Goal: Information Seeking & Learning: Learn about a topic

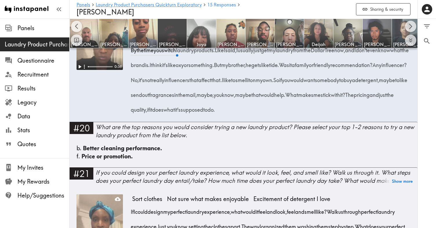
scroll to position [0, 62]
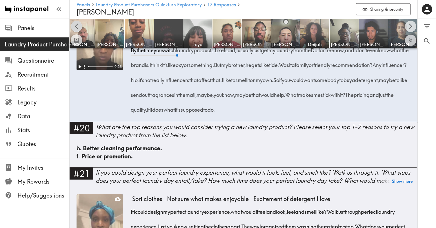
click at [77, 26] on icon "Scroll left" at bounding box center [76, 26] width 7 height 7
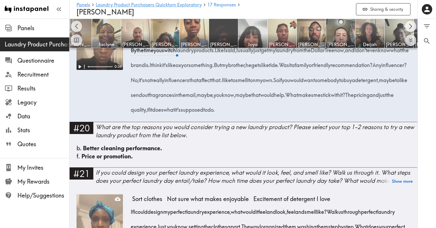
scroll to position [0, 0]
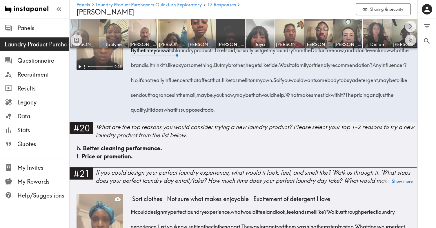
click at [86, 30] on img at bounding box center [84, 33] width 30 height 30
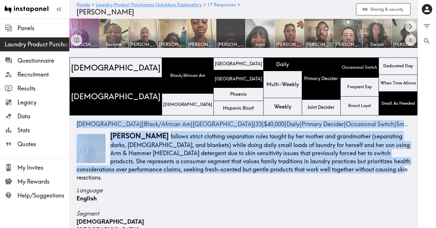
drag, startPoint x: 75, startPoint y: 123, endPoint x: 398, endPoint y: 170, distance: 327.2
copy div "[DEMOGRAPHIC_DATA] | Black/African Am | [GEOGRAPHIC_DATA] | 33 | $40,000 | Dail…"
click at [115, 34] on img at bounding box center [114, 33] width 30 height 30
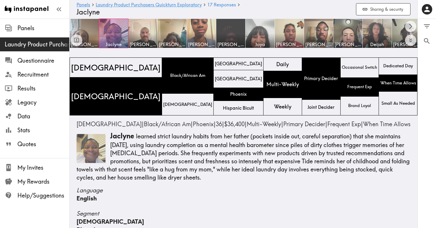
click at [125, 147] on p "[PERSON_NAME] learned strict laundry habits from her father (pockets inside out…" at bounding box center [244, 156] width 334 height 50
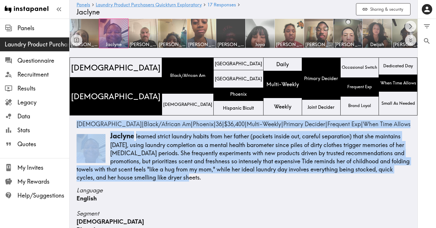
drag, startPoint x: 77, startPoint y: 122, endPoint x: 224, endPoint y: 179, distance: 157.0
click at [224, 179] on div "[DEMOGRAPHIC_DATA] | Black/African Am | Phoenix | 36 | $36,400 | Multi-Weekly |…" at bounding box center [244, 150] width 334 height 61
copy div "[DEMOGRAPHIC_DATA] | Black/African Am | Phoenix | 36 | $36,400 | Multi-Weekly |…"
click at [143, 37] on img at bounding box center [143, 33] width 30 height 30
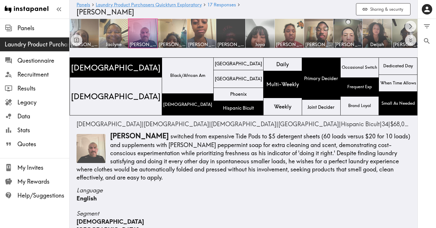
click at [140, 145] on p "[PERSON_NAME] switched from expensive Tide Pods to $5 detergent sheets (60 load…" at bounding box center [244, 156] width 334 height 50
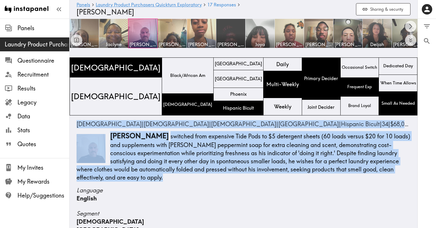
drag, startPoint x: 76, startPoint y: 124, endPoint x: 139, endPoint y: 176, distance: 81.3
click at [140, 176] on div "[DEMOGRAPHIC_DATA] | [DEMOGRAPHIC_DATA] | Latino | [GEOGRAPHIC_DATA] | Hispanic…" at bounding box center [244, 150] width 334 height 61
copy div "[DEMOGRAPHIC_DATA] | [DEMOGRAPHIC_DATA] | Latino | [GEOGRAPHIC_DATA] | Hispanic…"
click at [168, 34] on img at bounding box center [172, 33] width 30 height 30
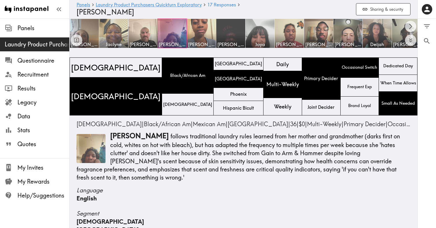
click at [128, 151] on p "[PERSON_NAME] follows traditional laundry rules learned from her mother and gra…" at bounding box center [244, 156] width 334 height 50
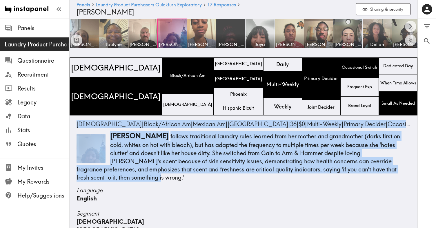
drag, startPoint x: 77, startPoint y: 123, endPoint x: 401, endPoint y: 172, distance: 327.9
click at [402, 172] on div "[DEMOGRAPHIC_DATA] | Black/African Am | Mexican Am | [GEOGRAPHIC_DATA] | 36 | $…" at bounding box center [244, 150] width 334 height 61
copy div "[DEMOGRAPHIC_DATA] | Black/African Am | Mexican Am | [GEOGRAPHIC_DATA] | 36 | $…"
click at [203, 29] on img at bounding box center [201, 33] width 30 height 30
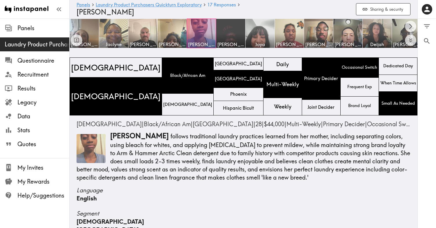
drag, startPoint x: 113, startPoint y: 139, endPoint x: 118, endPoint y: 141, distance: 5.2
click at [113, 139] on p "[PERSON_NAME] follows traditional laundry practices learned from her mother, in…" at bounding box center [244, 156] width 334 height 50
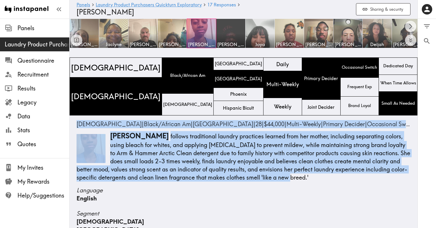
drag, startPoint x: 76, startPoint y: 124, endPoint x: 253, endPoint y: 183, distance: 186.3
copy div "[DEMOGRAPHIC_DATA] | Black/African Am | [GEOGRAPHIC_DATA] | 28 | $44,000 | Mult…"
click at [230, 33] on img at bounding box center [231, 33] width 30 height 30
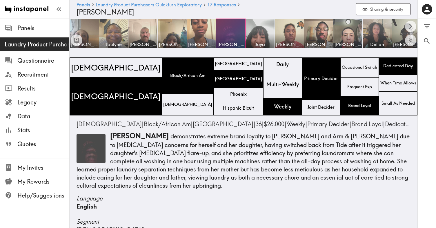
drag, startPoint x: 132, startPoint y: 144, endPoint x: 163, endPoint y: 178, distance: 45.9
click at [133, 144] on p "[PERSON_NAME] demonstrates extreme brand loyalty to [PERSON_NAME] and Arm & [PE…" at bounding box center [244, 160] width 334 height 59
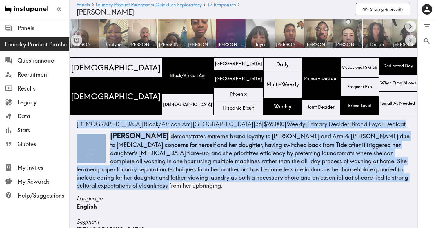
drag, startPoint x: 167, startPoint y: 186, endPoint x: 71, endPoint y: 122, distance: 115.6
copy div "[DEMOGRAPHIC_DATA] | Black/African Am | [GEOGRAPHIC_DATA] | 36 | $26,000 | Week…"
click at [266, 36] on img at bounding box center [260, 33] width 30 height 30
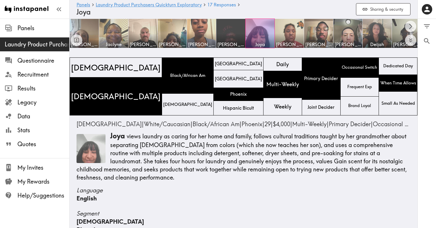
click at [151, 165] on p "[PERSON_NAME] views laundry as caring for her home and family, follows cultural…" at bounding box center [244, 156] width 334 height 50
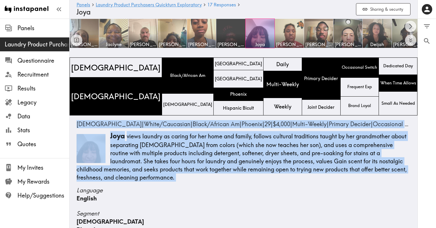
drag, startPoint x: 77, startPoint y: 123, endPoint x: 123, endPoint y: 185, distance: 78.5
copy div "[DEMOGRAPHIC_DATA] | White/Caucasian | Black/African Am | [GEOGRAPHIC_DATA] | 2…"
click at [289, 33] on img at bounding box center [289, 33] width 30 height 30
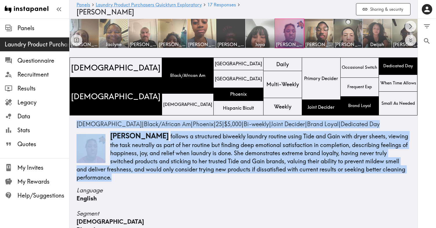
drag, startPoint x: 125, startPoint y: 159, endPoint x: 109, endPoint y: 143, distance: 22.5
click at [125, 159] on p "[PERSON_NAME] follows a structured biweekly laundry routine using Tide and Gain…" at bounding box center [244, 156] width 334 height 50
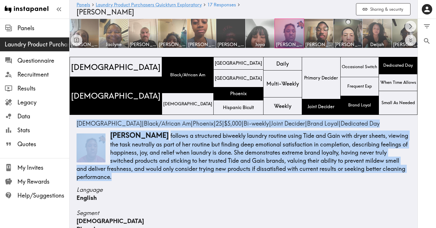
drag, startPoint x: 121, startPoint y: 180, endPoint x: 78, endPoint y: 125, distance: 69.7
click at [77, 125] on div "[DEMOGRAPHIC_DATA] | Black/African Am | Phoenix | 25 | $5,000 | Bi-weekly | Joi…" at bounding box center [244, 149] width 334 height 61
copy div "[DEMOGRAPHIC_DATA] | Black/African Am | Phoenix | 25 | $5,000 | Bi-weekly | Joi…"
click at [316, 30] on img at bounding box center [318, 33] width 30 height 30
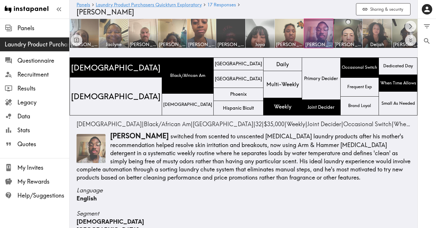
click at [117, 154] on p "[PERSON_NAME] switched from scented to unscented [MEDICAL_DATA] laundry product…" at bounding box center [244, 156] width 334 height 50
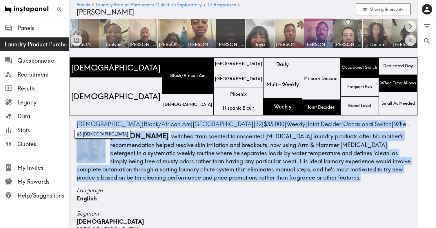
drag, startPoint x: 315, startPoint y: 177, endPoint x: 78, endPoint y: 125, distance: 243.0
click at [78, 125] on div "[DEMOGRAPHIC_DATA] | Black/African Am | [GEOGRAPHIC_DATA] | 32 | $35,000 | Week…" at bounding box center [244, 150] width 334 height 61
copy div "[DEMOGRAPHIC_DATA] | Black/African Am | [GEOGRAPHIC_DATA] | 32 | $35,000 | Week…"
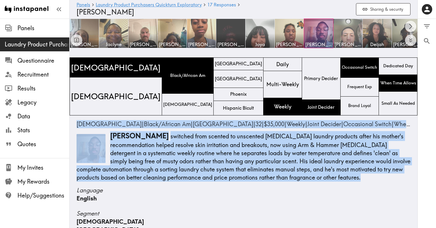
click at [348, 32] on img at bounding box center [348, 33] width 30 height 30
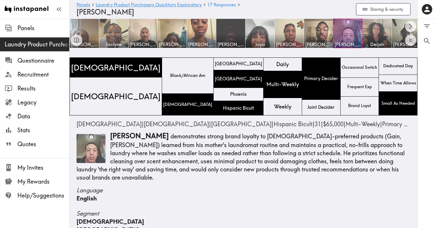
click at [157, 164] on p "[PERSON_NAME] demonstrates strong brand loyalty to [DEMOGRAPHIC_DATA]-preferred…" at bounding box center [244, 156] width 334 height 50
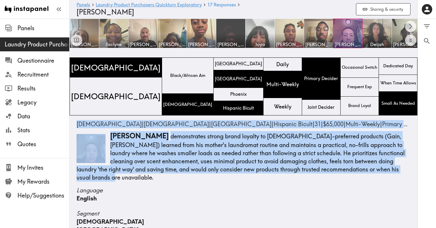
drag, startPoint x: 120, startPoint y: 181, endPoint x: 71, endPoint y: 121, distance: 77.6
copy div "[DEMOGRAPHIC_DATA] | [DEMOGRAPHIC_DATA] | [GEOGRAPHIC_DATA] | Hispanic Bicult |…"
click at [377, 32] on img at bounding box center [377, 33] width 30 height 30
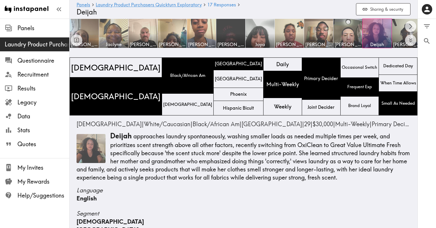
click at [176, 160] on p "[PERSON_NAME] approaches laundry spontaneously, washing smaller loads as needed…" at bounding box center [244, 156] width 334 height 50
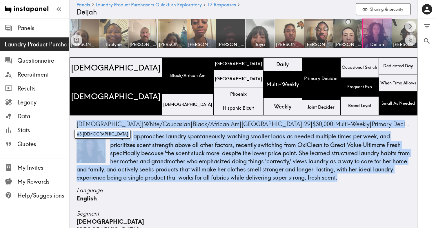
drag, startPoint x: 365, startPoint y: 176, endPoint x: 77, endPoint y: 127, distance: 292.9
click at [77, 127] on div "[DEMOGRAPHIC_DATA] | White/Caucasian | Black/African Am | [GEOGRAPHIC_DATA] | 2…" at bounding box center [244, 150] width 334 height 61
click at [413, 25] on icon "Scroll right" at bounding box center [410, 26] width 7 height 7
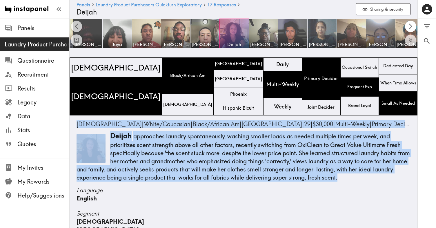
scroll to position [0, 150]
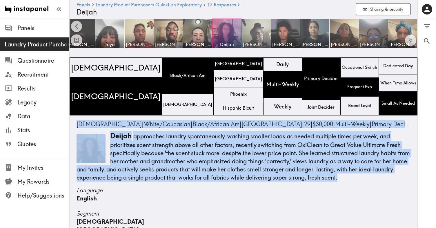
click at [255, 32] on img at bounding box center [256, 33] width 30 height 30
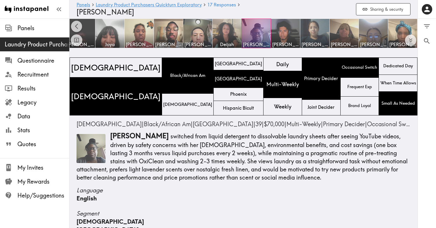
drag, startPoint x: 281, startPoint y: 189, endPoint x: 275, endPoint y: 186, distance: 6.1
click at [279, 187] on span "Language" at bounding box center [244, 190] width 334 height 8
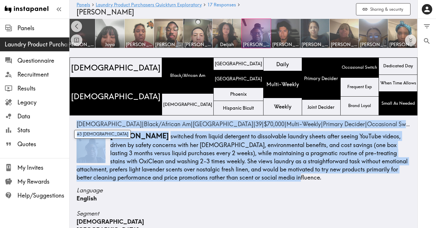
drag, startPoint x: 285, startPoint y: 180, endPoint x: 77, endPoint y: 127, distance: 214.4
click at [77, 127] on div "[DEMOGRAPHIC_DATA] | Black/African Am | [GEOGRAPHIC_DATA] | 39 | $70,000 | Mult…" at bounding box center [244, 150] width 334 height 61
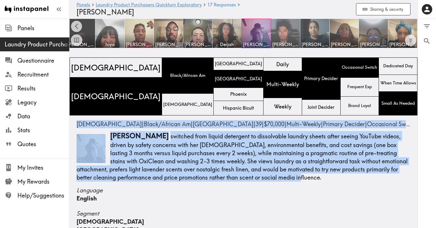
click at [295, 32] on img at bounding box center [285, 33] width 30 height 30
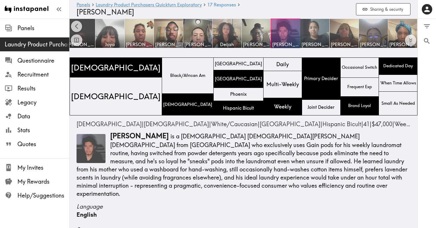
click at [158, 182] on p "[PERSON_NAME] is a [DEMOGRAPHIC_DATA] [DEMOGRAPHIC_DATA][PERSON_NAME][DEMOGRAPH…" at bounding box center [244, 164] width 334 height 67
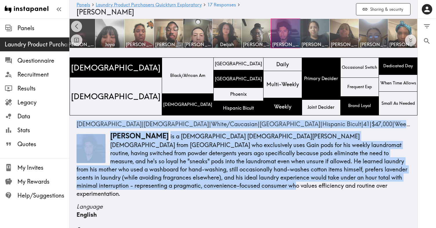
drag, startPoint x: 158, startPoint y: 189, endPoint x: 75, endPoint y: 125, distance: 104.6
click at [312, 34] on img at bounding box center [315, 33] width 30 height 30
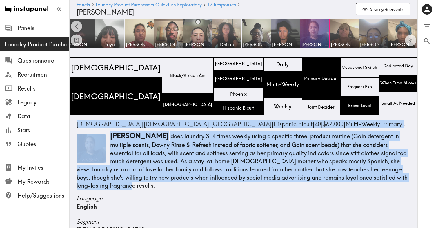
drag, startPoint x: 398, startPoint y: 178, endPoint x: 76, endPoint y: 125, distance: 326.9
click at [339, 32] on img at bounding box center [344, 33] width 30 height 30
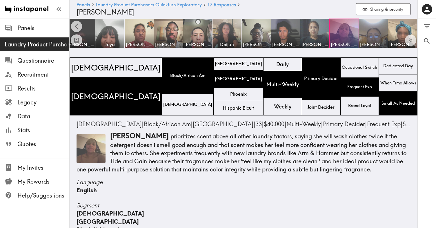
click at [240, 171] on p "[PERSON_NAME] prioritizes scent above all other laundry factors, saying she wil…" at bounding box center [244, 152] width 334 height 42
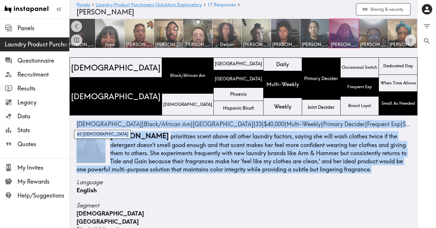
drag, startPoint x: 378, startPoint y: 167, endPoint x: 76, endPoint y: 121, distance: 305.0
click at [77, 121] on div "[DEMOGRAPHIC_DATA] | Black/African Am | [GEOGRAPHIC_DATA] | 33 | $40,000 | Mult…" at bounding box center [244, 146] width 334 height 53
click at [369, 36] on img at bounding box center [373, 33] width 30 height 30
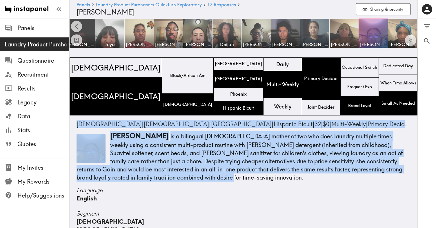
drag, startPoint x: 153, startPoint y: 179, endPoint x: 76, endPoint y: 125, distance: 94.3
